Goal: Check status: Check status

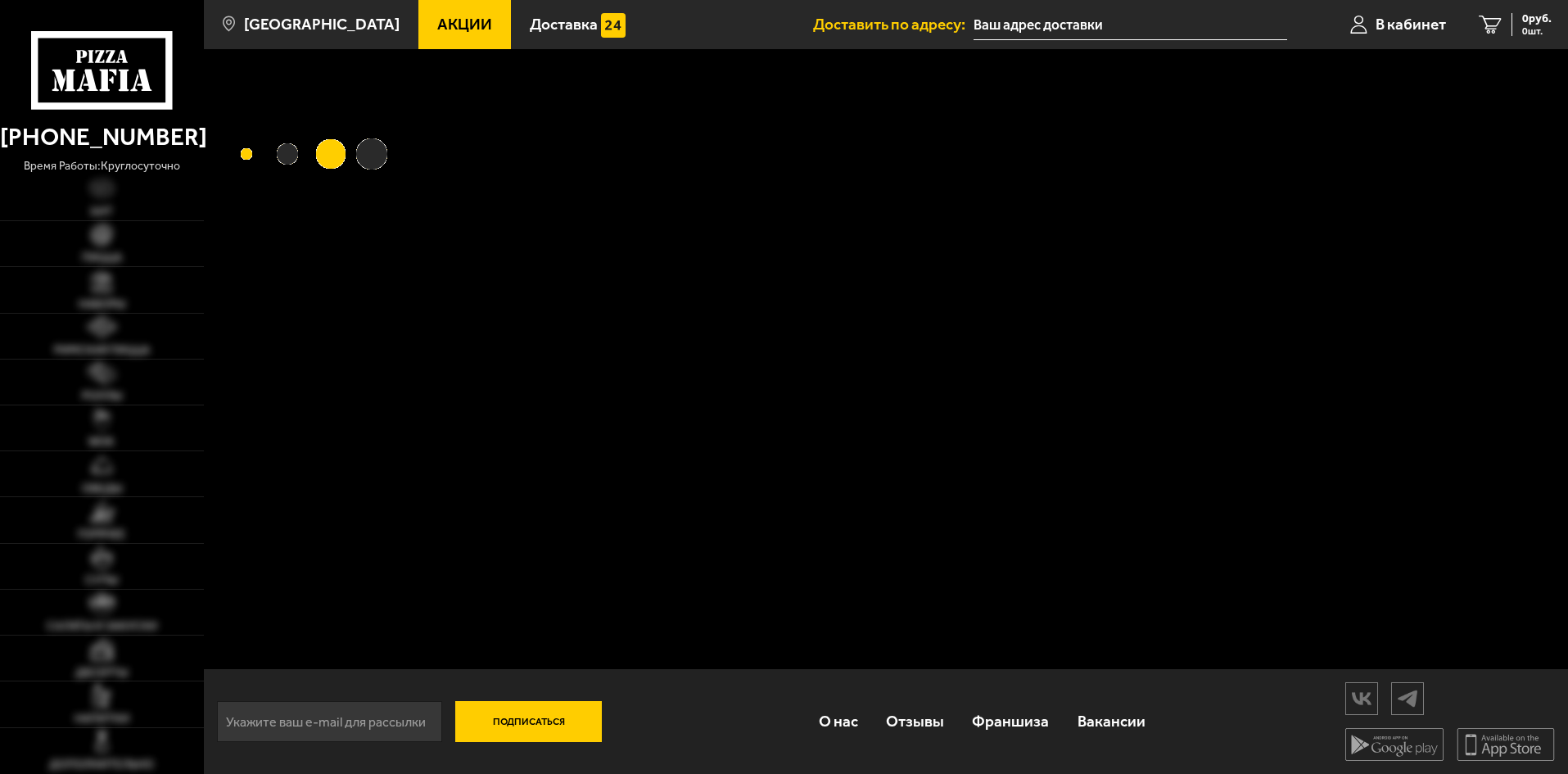
type input "Шпалерная улица, 54"
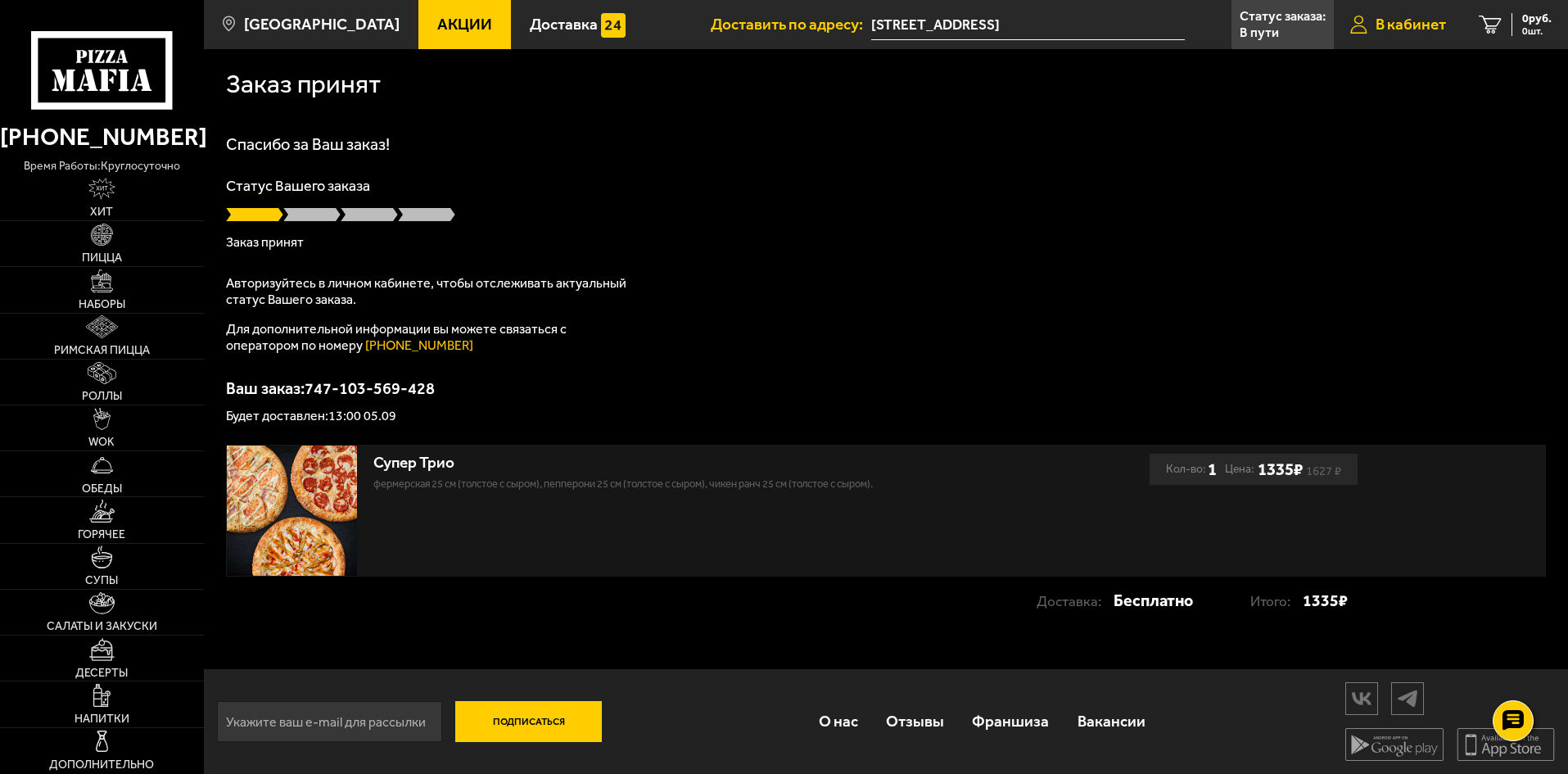
click at [1396, 29] on span "В кабинет" at bounding box center [1411, 24] width 70 height 15
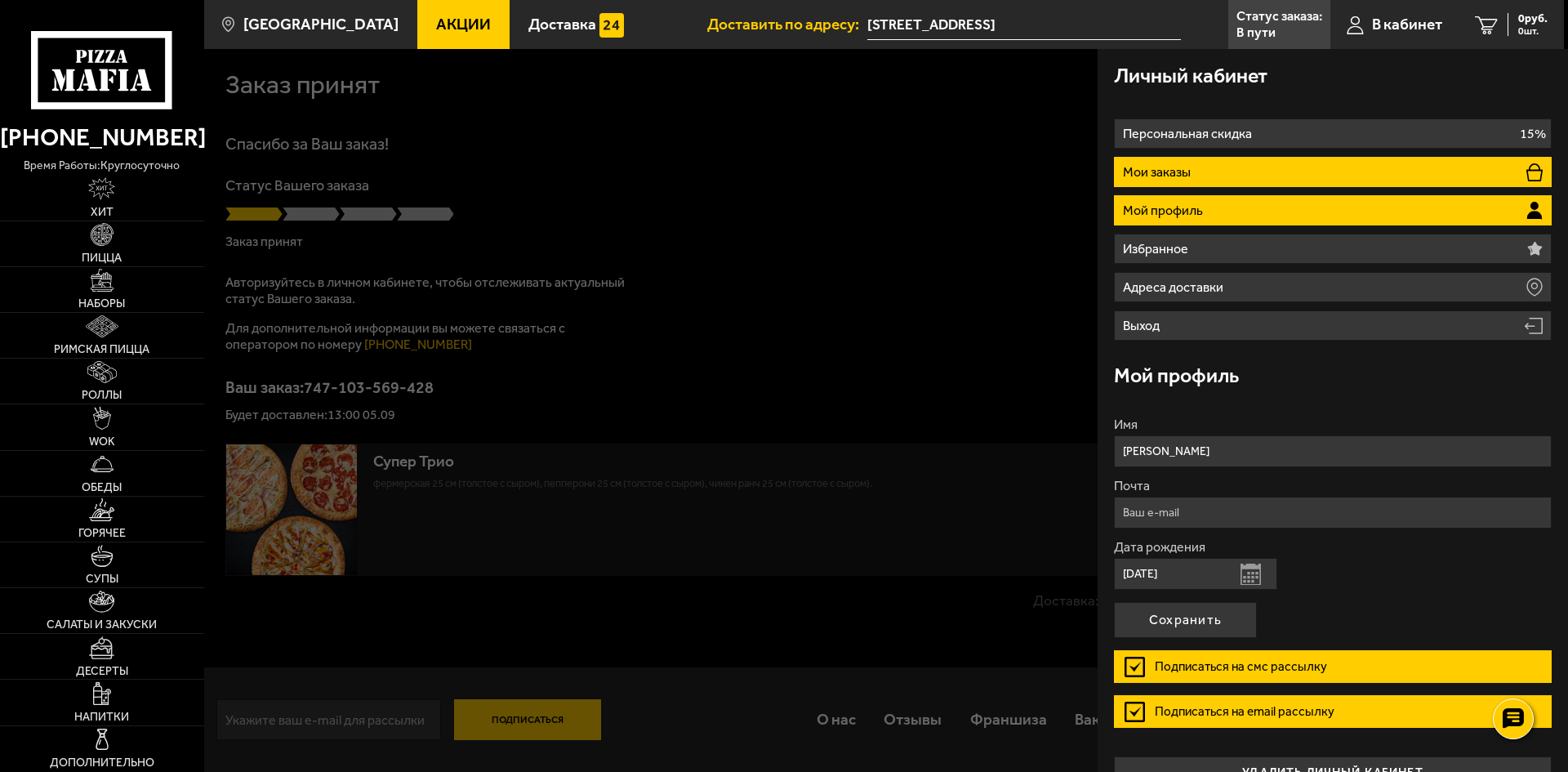
click at [1249, 175] on li "Мои заказы" at bounding box center [1333, 172] width 438 height 30
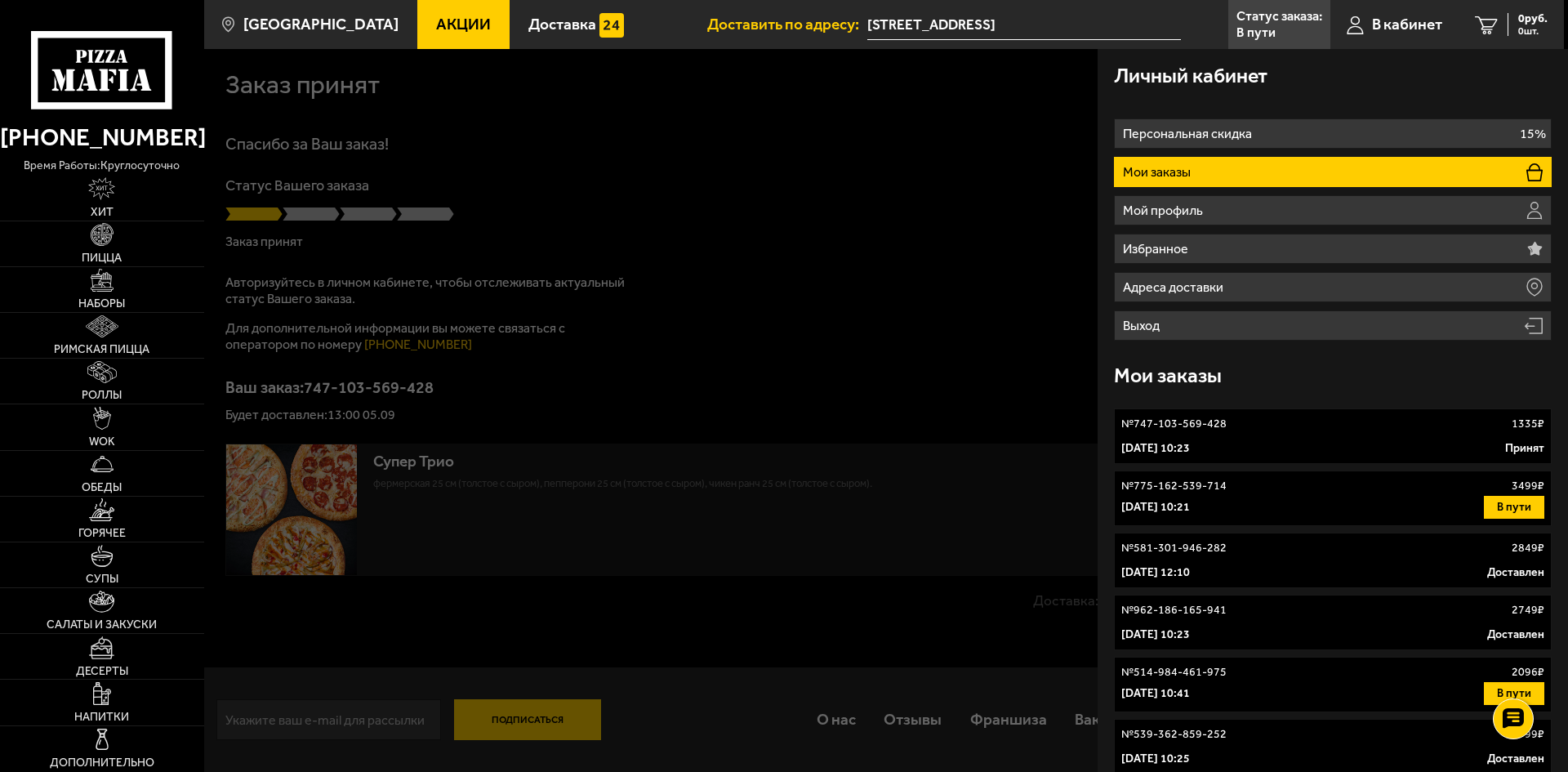
click at [1400, 504] on div "4 сентября 2025 г. 10:21 В пути" at bounding box center [1332, 507] width 423 height 23
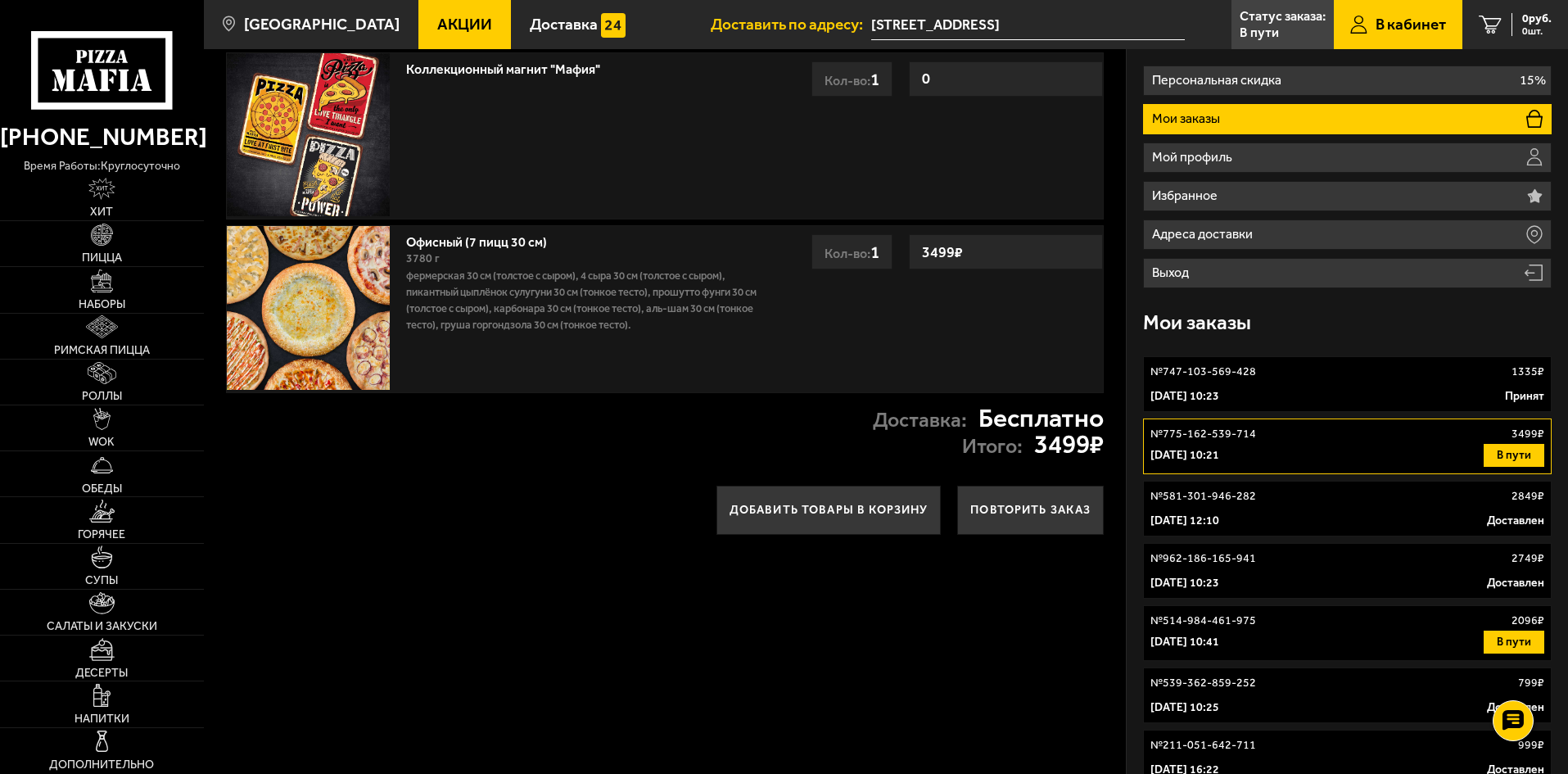
scroll to position [82, 0]
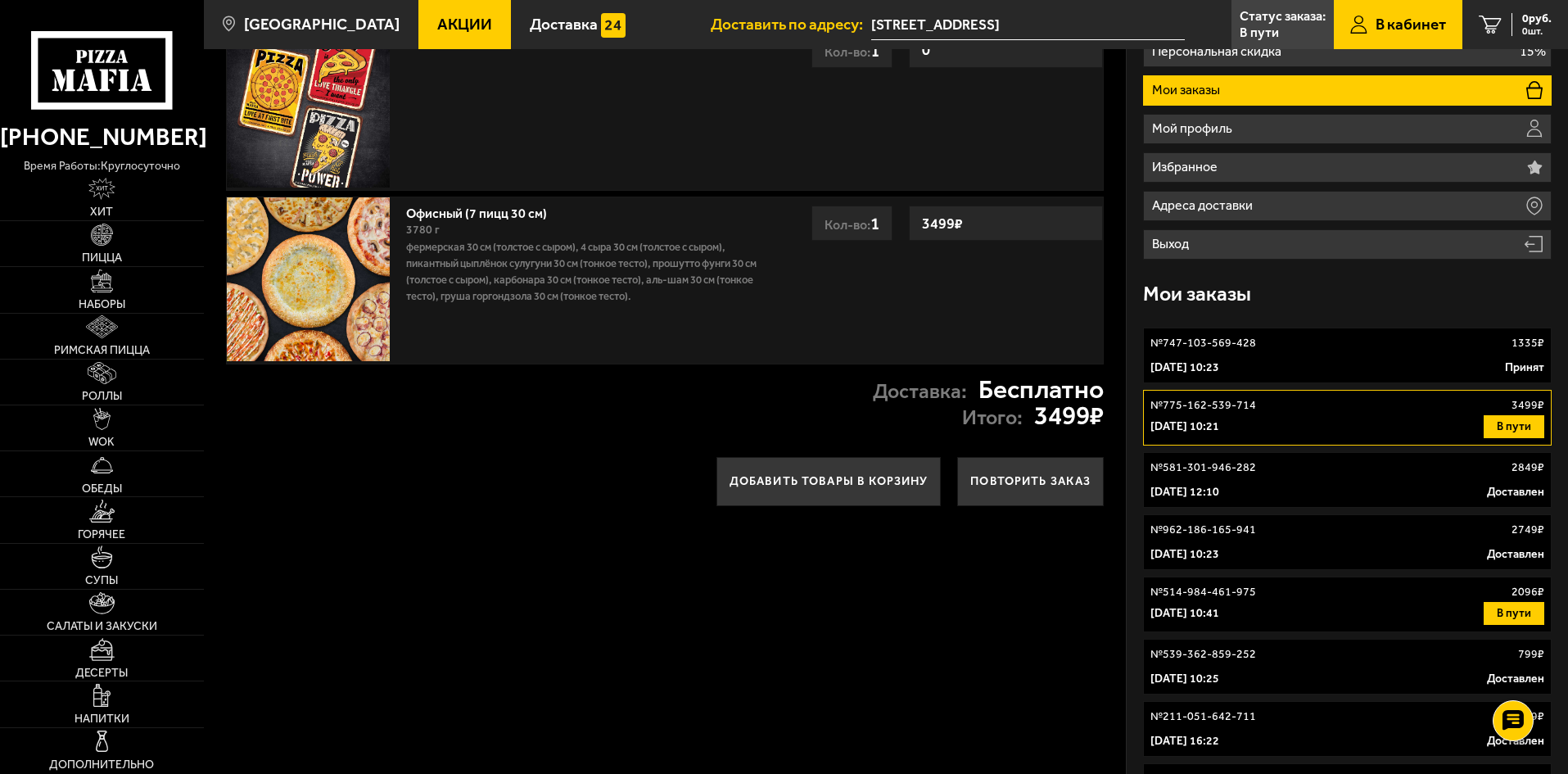
click at [1341, 615] on div "16 сентября 2024 г. 10:41 В пути" at bounding box center [1347, 613] width 394 height 23
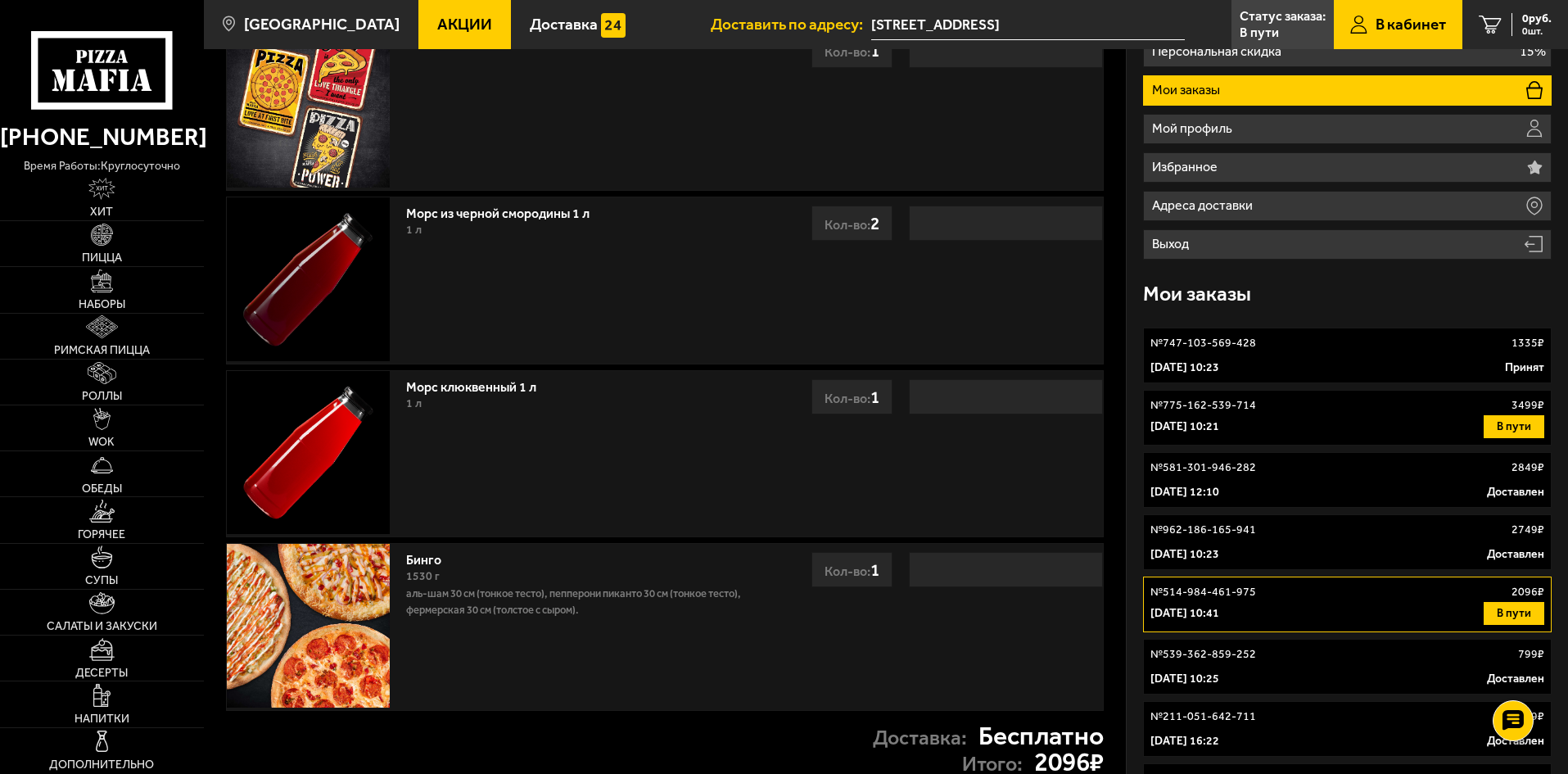
click at [1412, 429] on div "4 сентября 2025 г. 10:21 В пути" at bounding box center [1347, 427] width 394 height 23
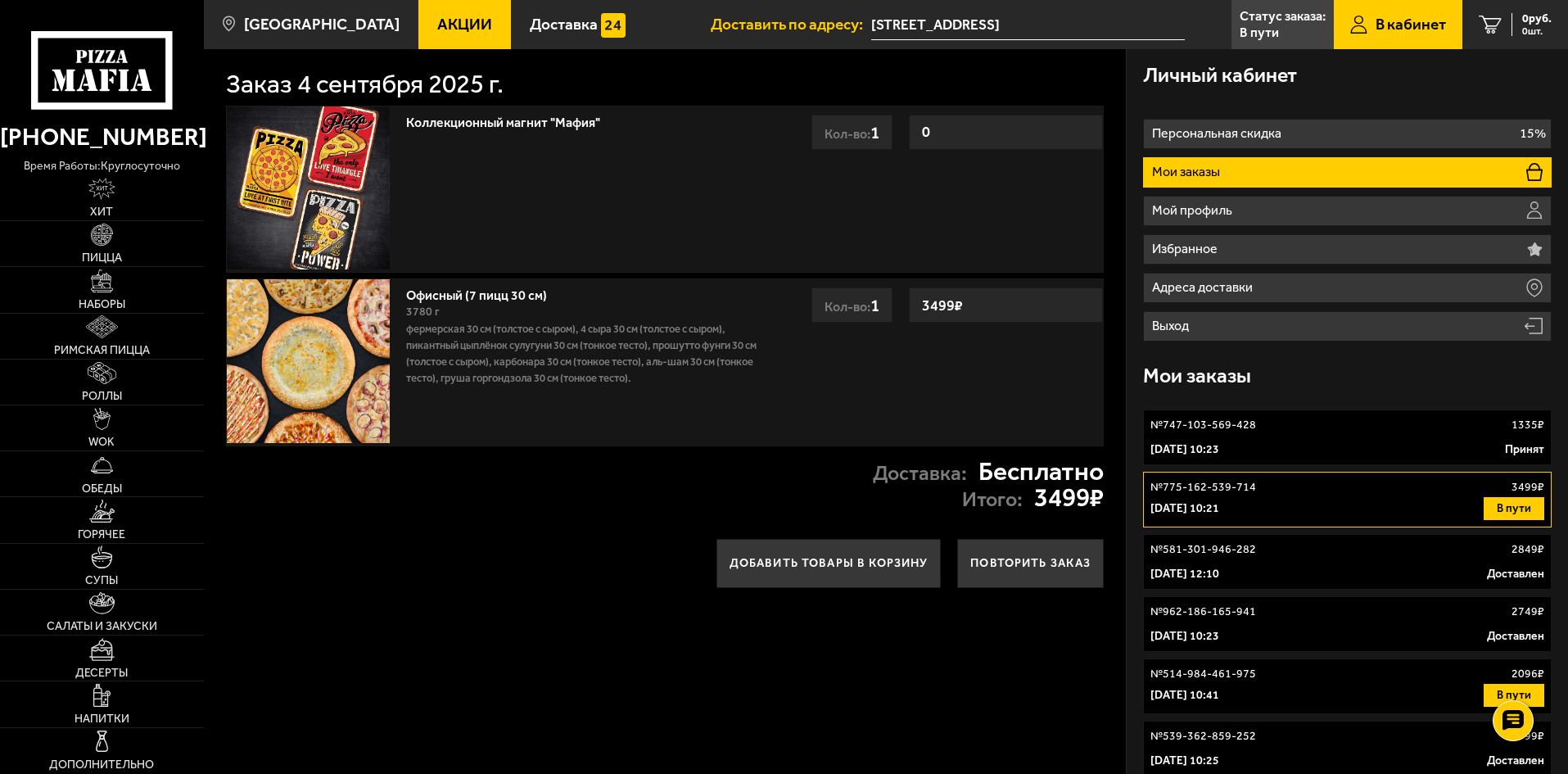
click at [1320, 447] on div "4 сентября 2025 г. 10:23 Принят" at bounding box center [1347, 449] width 394 height 16
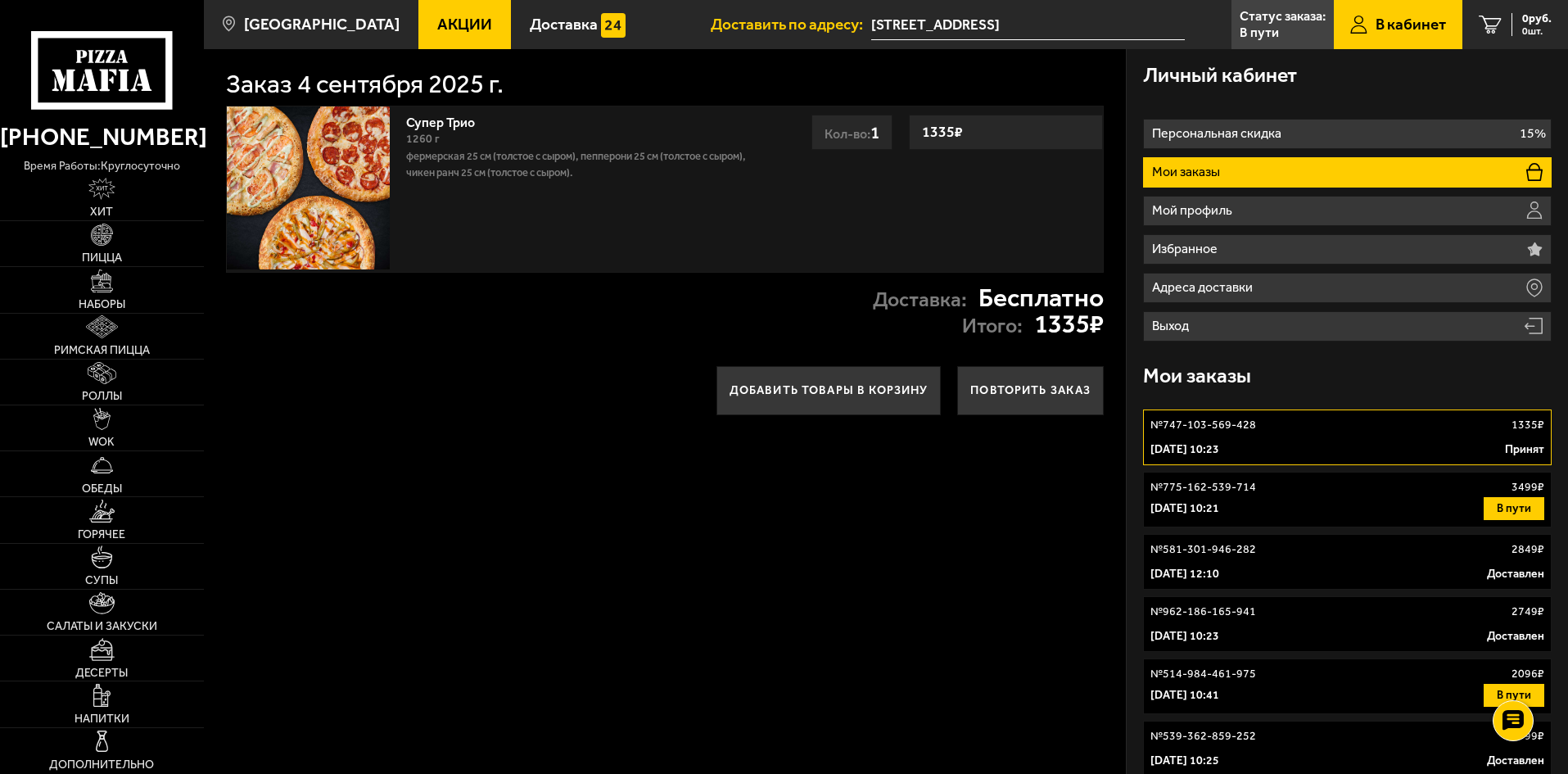
click at [1273, 483] on div "№ 775-162-539-714 3499 ₽" at bounding box center [1347, 487] width 394 height 16
